Goal: Task Accomplishment & Management: Complete application form

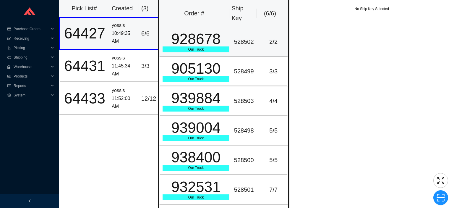
click at [207, 44] on div "928678" at bounding box center [196, 39] width 67 height 15
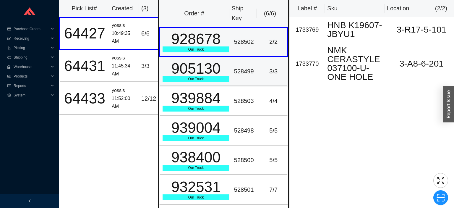
click at [207, 71] on div "905130" at bounding box center [196, 68] width 67 height 15
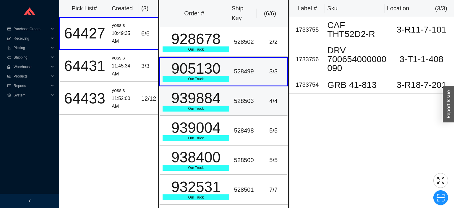
click at [206, 97] on div "939884" at bounding box center [196, 98] width 67 height 15
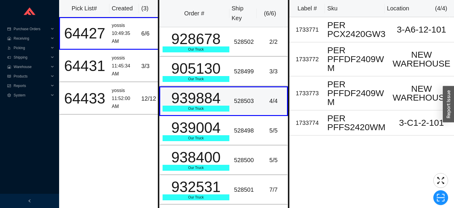
click at [208, 131] on div "939004" at bounding box center [196, 127] width 67 height 15
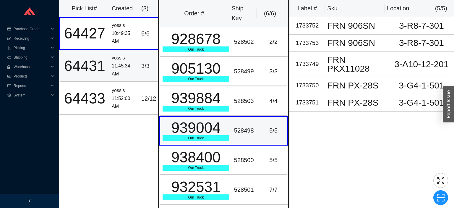
click at [116, 65] on div "11:45:34 AM" at bounding box center [124, 70] width 25 height 16
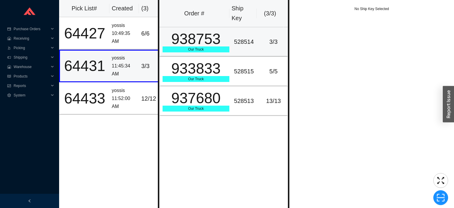
click at [207, 45] on div "938753" at bounding box center [196, 39] width 67 height 15
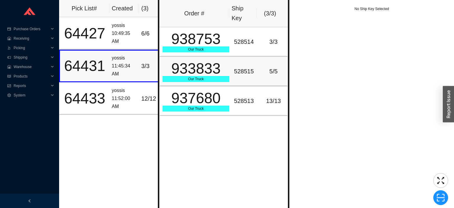
click at [215, 68] on div "933833" at bounding box center [196, 68] width 67 height 15
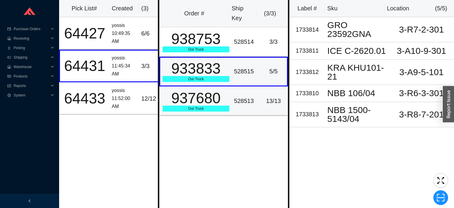
click at [217, 95] on div "937680" at bounding box center [196, 98] width 67 height 15
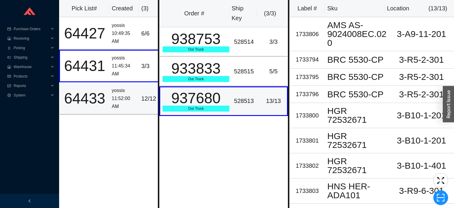
click at [122, 95] on div "11:52:00 AM" at bounding box center [124, 103] width 25 height 16
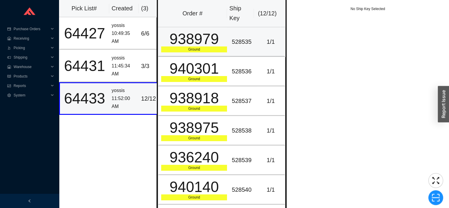
click at [214, 44] on div "938979" at bounding box center [194, 39] width 66 height 15
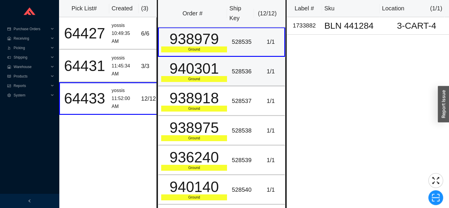
click at [215, 67] on div "940301" at bounding box center [194, 68] width 66 height 15
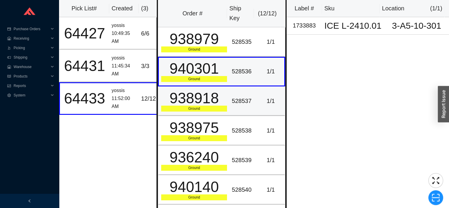
click at [214, 91] on div "938918" at bounding box center [194, 98] width 66 height 15
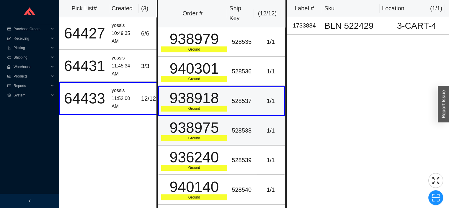
click at [215, 120] on div "938975" at bounding box center [194, 127] width 66 height 15
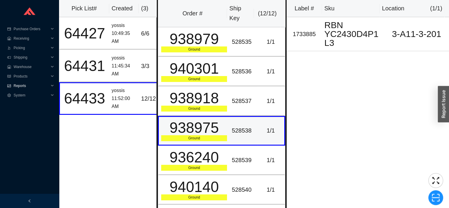
click at [18, 81] on span "Reports" at bounding box center [31, 85] width 35 height 9
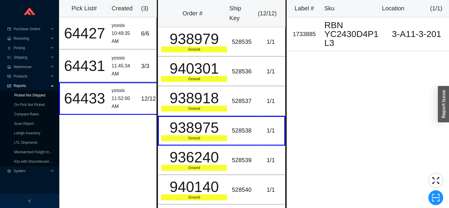
click at [24, 95] on link "Picked Not Shipped" at bounding box center [29, 95] width 31 height 4
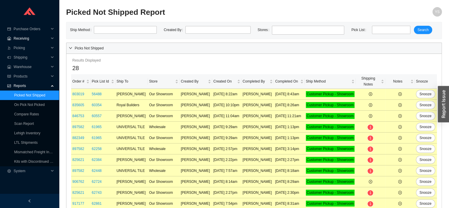
click at [19, 39] on span "Receiving" at bounding box center [31, 38] width 35 height 9
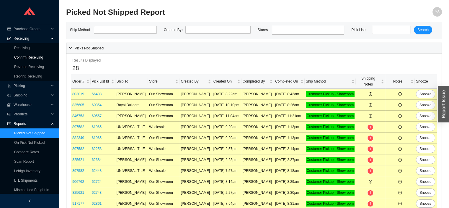
click at [25, 57] on link "Confirm Receiving" at bounding box center [28, 57] width 29 height 4
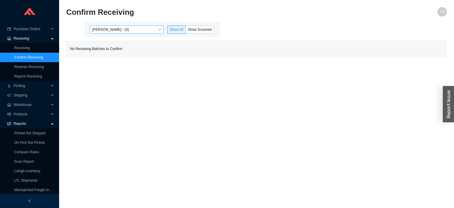
click at [108, 28] on span "[PERSON_NAME] - (0)" at bounding box center [126, 30] width 69 height 8
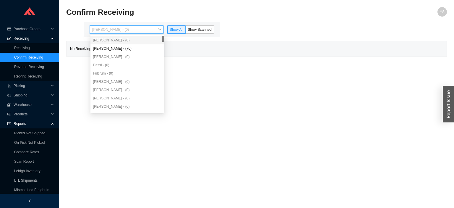
click at [107, 56] on div "[PERSON_NAME] - (0)" at bounding box center [127, 56] width 69 height 5
click at [123, 49] on div "[PERSON_NAME] - (70)" at bounding box center [127, 48] width 69 height 5
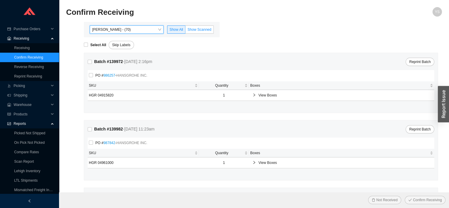
click at [207, 30] on span "Show Scanned" at bounding box center [200, 29] width 24 height 4
click at [186, 31] on input "Show Scanned" at bounding box center [186, 31] width 0 height 0
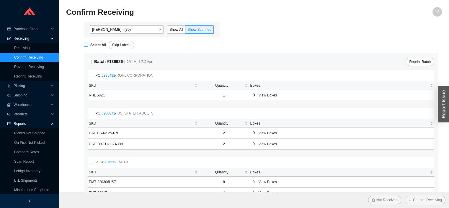
click at [84, 44] on input "Select All" at bounding box center [86, 45] width 4 height 4
checkbox input "true"
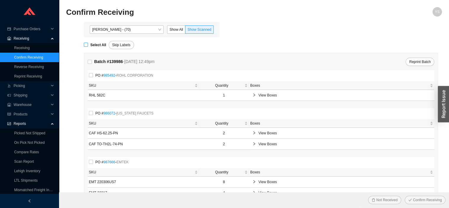
checkbox input "true"
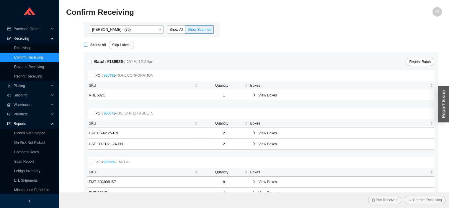
checkbox input "true"
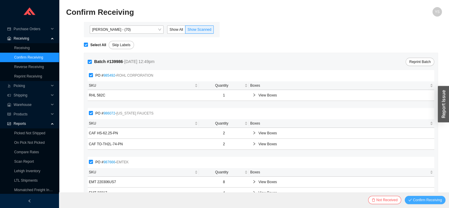
click at [420, 200] on span "Confirm Receiving" at bounding box center [427, 200] width 29 height 6
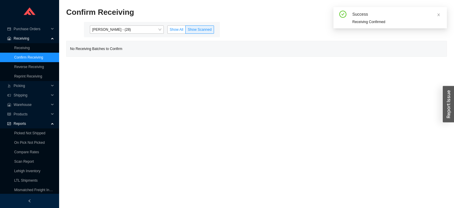
click at [179, 29] on span "Show All" at bounding box center [177, 29] width 14 height 4
click at [168, 31] on input "Show All" at bounding box center [168, 31] width 0 height 0
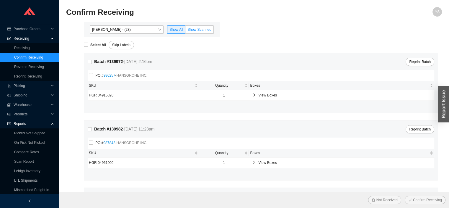
click at [203, 28] on span "Show Scanned" at bounding box center [200, 29] width 24 height 4
click at [186, 31] on input "Show Scanned" at bounding box center [186, 31] width 0 height 0
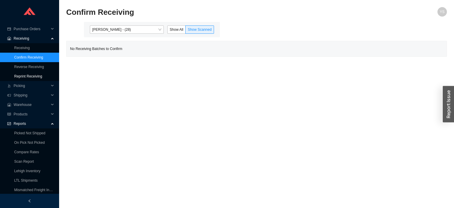
click at [14, 78] on link "Reprint Receiving" at bounding box center [28, 76] width 28 height 4
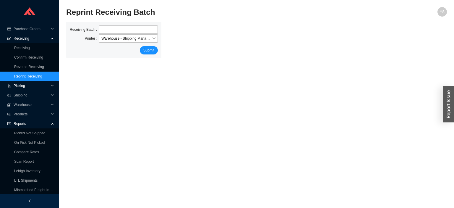
click at [18, 83] on span "Picking" at bounding box center [31, 85] width 35 height 9
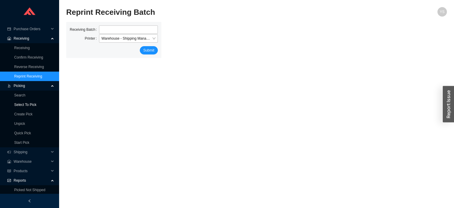
click at [19, 104] on link "Select To Pick" at bounding box center [25, 105] width 22 height 4
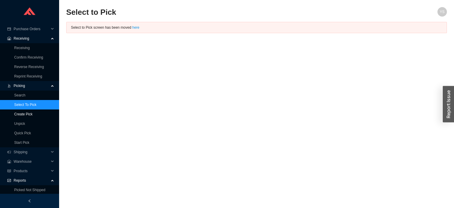
click at [16, 113] on link "Create Pick" at bounding box center [23, 114] width 18 height 4
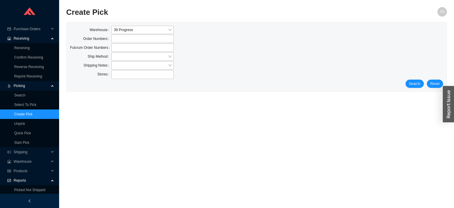
click at [424, 80] on div "Search Reset" at bounding box center [256, 83] width 373 height 8
click at [409, 85] on button "Search" at bounding box center [414, 83] width 18 height 8
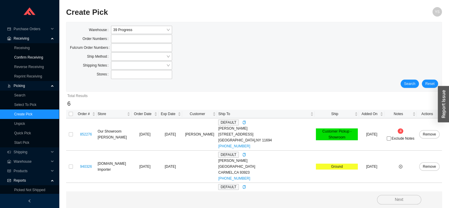
click at [25, 59] on link "Confirm Receiving" at bounding box center [28, 57] width 29 height 4
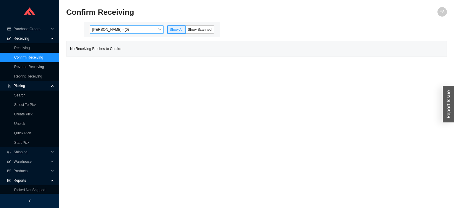
click at [122, 29] on span "[PERSON_NAME] - (0)" at bounding box center [126, 30] width 69 height 8
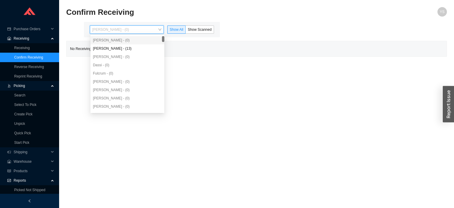
click at [103, 49] on div "[PERSON_NAME] - (13)" at bounding box center [127, 48] width 69 height 5
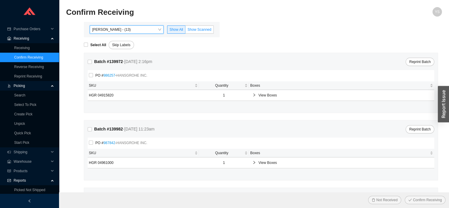
click at [198, 30] on span "Show Scanned" at bounding box center [200, 29] width 24 height 4
click at [186, 31] on input "Show Scanned" at bounding box center [186, 31] width 0 height 0
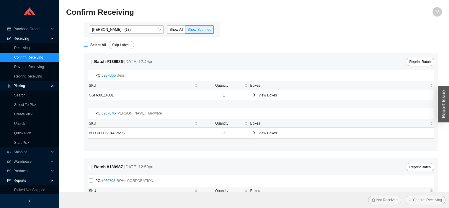
click at [86, 45] on input "Select All" at bounding box center [86, 45] width 4 height 4
checkbox input "true"
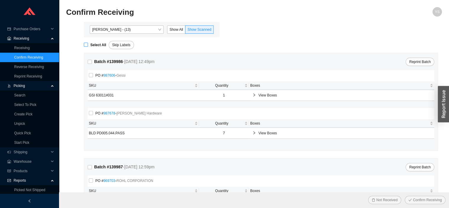
checkbox input "true"
click at [422, 197] on span "Confirm Receiving" at bounding box center [427, 200] width 29 height 6
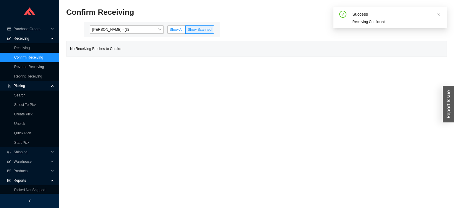
click at [177, 29] on span "Show All" at bounding box center [177, 29] width 14 height 4
click at [168, 31] on input "Show All" at bounding box center [168, 31] width 0 height 0
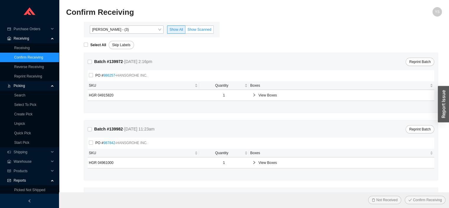
click at [200, 29] on span "Show Scanned" at bounding box center [200, 29] width 24 height 4
click at [186, 31] on input "Show Scanned" at bounding box center [186, 31] width 0 height 0
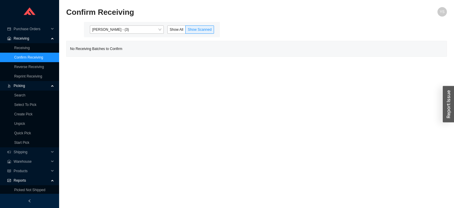
click at [179, 29] on span "Show All" at bounding box center [177, 29] width 14 height 4
click at [168, 31] on input "Show All" at bounding box center [168, 31] width 0 height 0
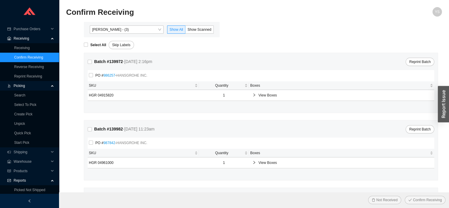
click at [262, 165] on span "View Boxes" at bounding box center [345, 163] width 173 height 6
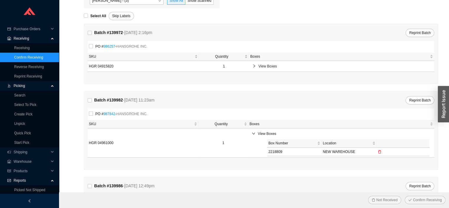
scroll to position [30, 0]
click at [19, 66] on link "Reverse Receiving" at bounding box center [29, 67] width 30 height 4
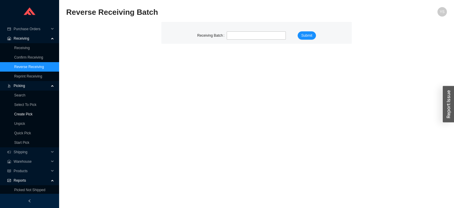
click at [20, 112] on link "Create Pick" at bounding box center [23, 114] width 18 height 4
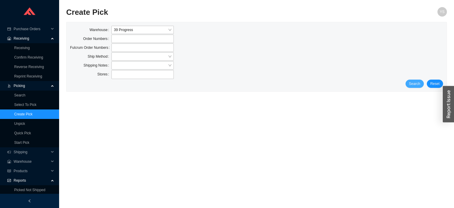
click at [408, 82] on button "Search" at bounding box center [414, 83] width 18 height 8
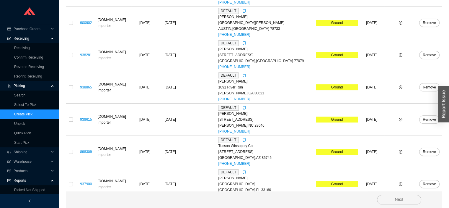
scroll to position [184, 0]
